Goal: Information Seeking & Learning: Learn about a topic

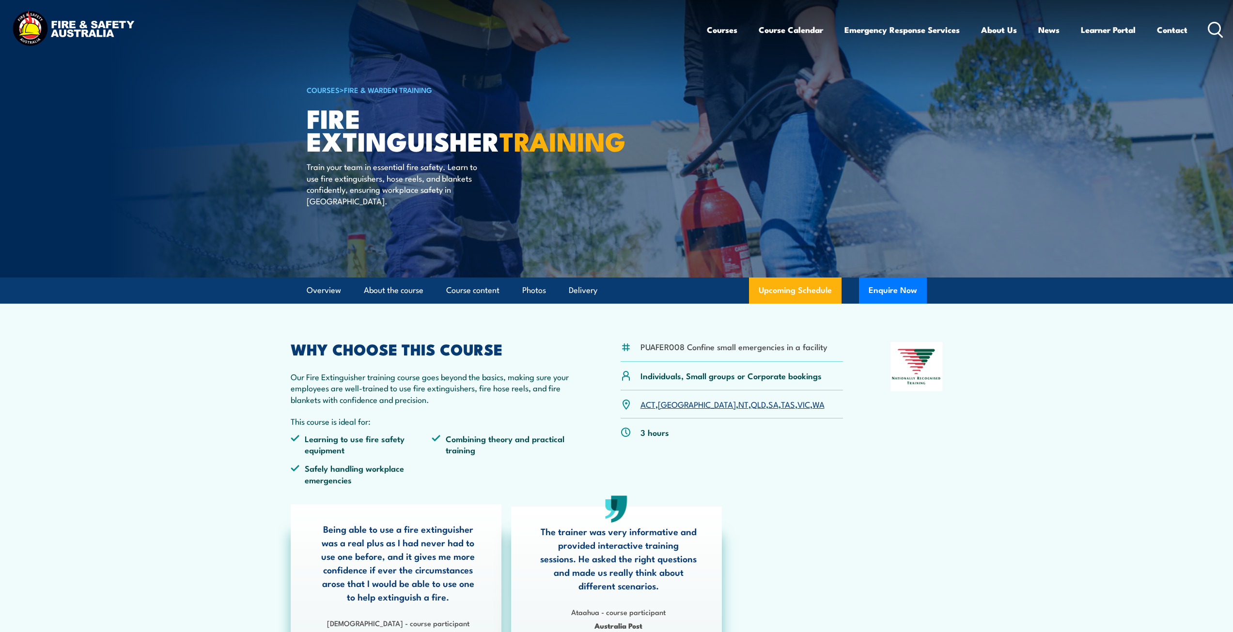
click at [101, 24] on img at bounding box center [73, 30] width 127 height 42
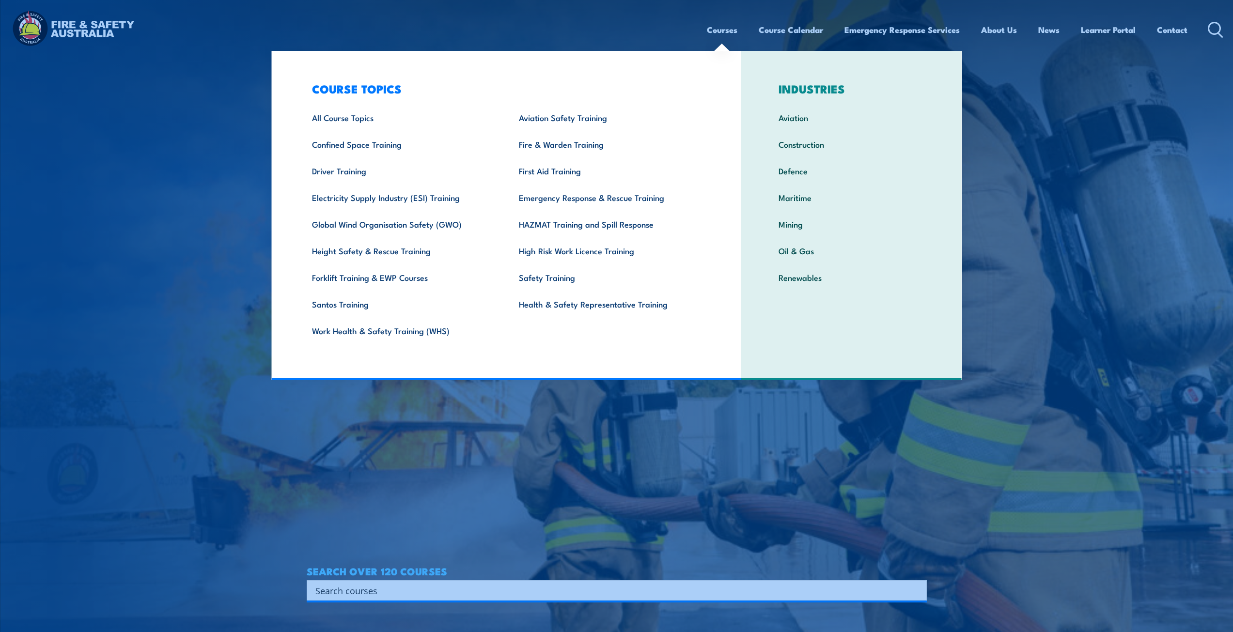
click at [719, 30] on link "Courses" at bounding box center [722, 30] width 31 height 26
